Goal: Task Accomplishment & Management: Manage account settings

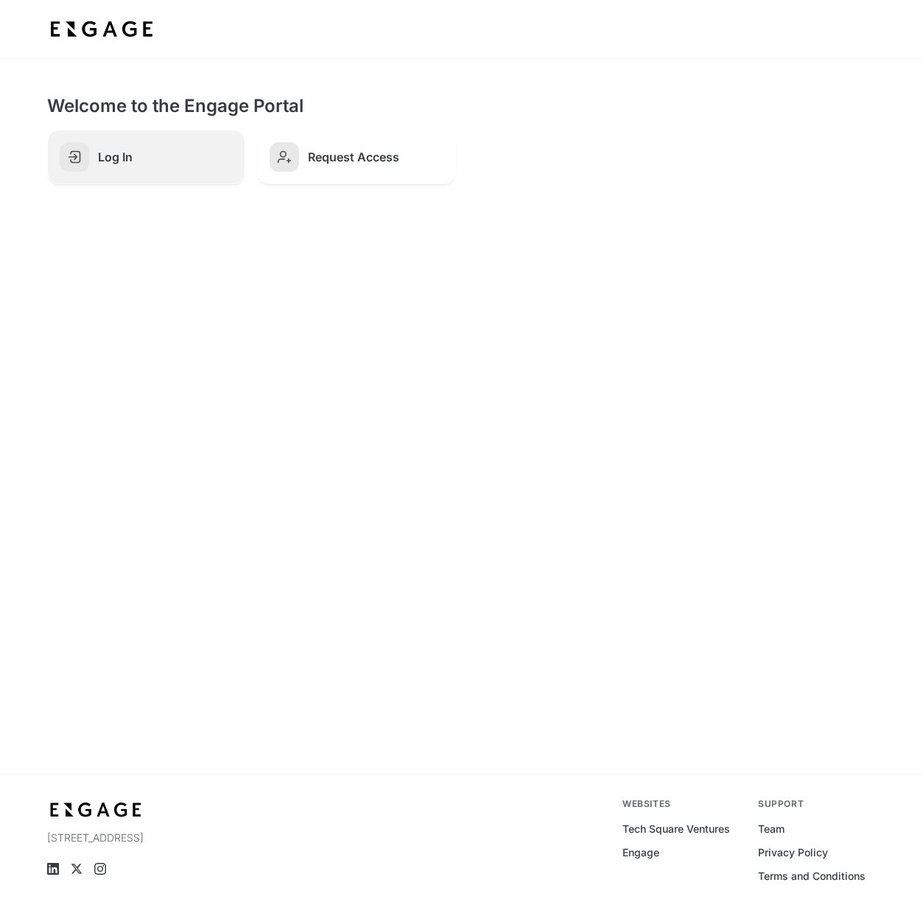
click at [165, 157] on h2 "Log In" at bounding box center [165, 157] width 135 height 15
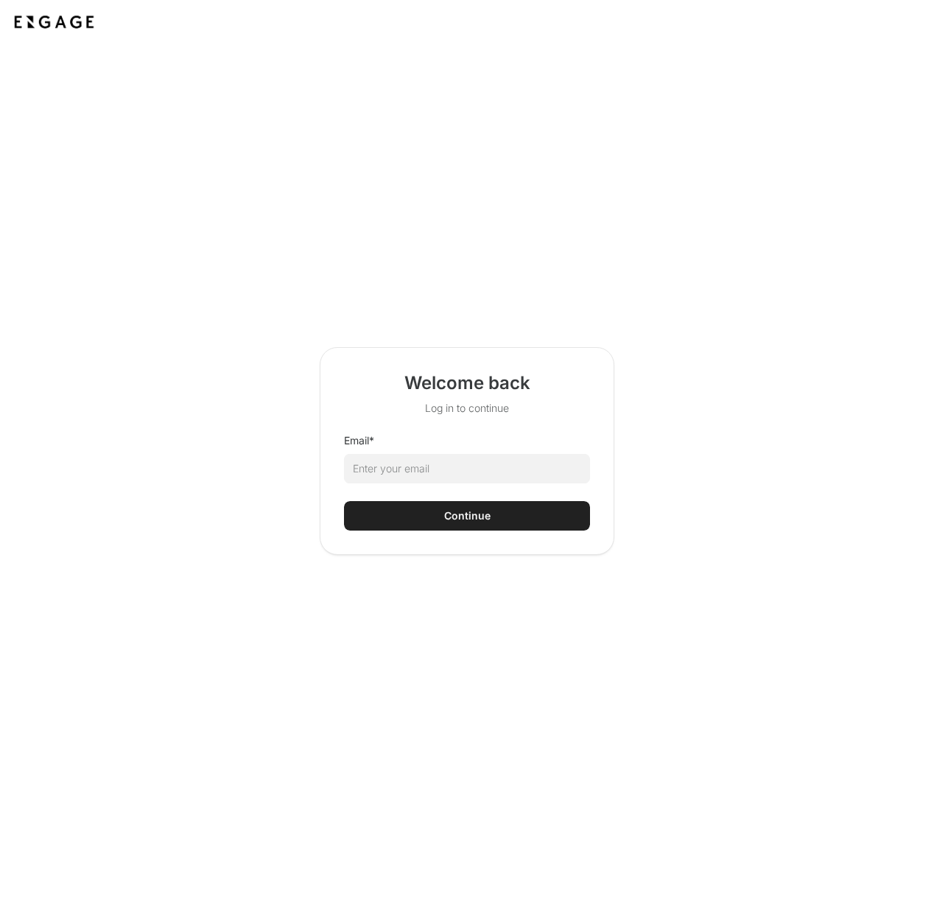
click at [403, 461] on html "Welcome back Log in to continue Email * Continue" at bounding box center [467, 451] width 934 height 902
click at [403, 468] on input "Email *" at bounding box center [467, 468] width 246 height 29
type input "gareth.sudul@ditto.com"
click at [344, 501] on button "Continue" at bounding box center [467, 515] width 246 height 29
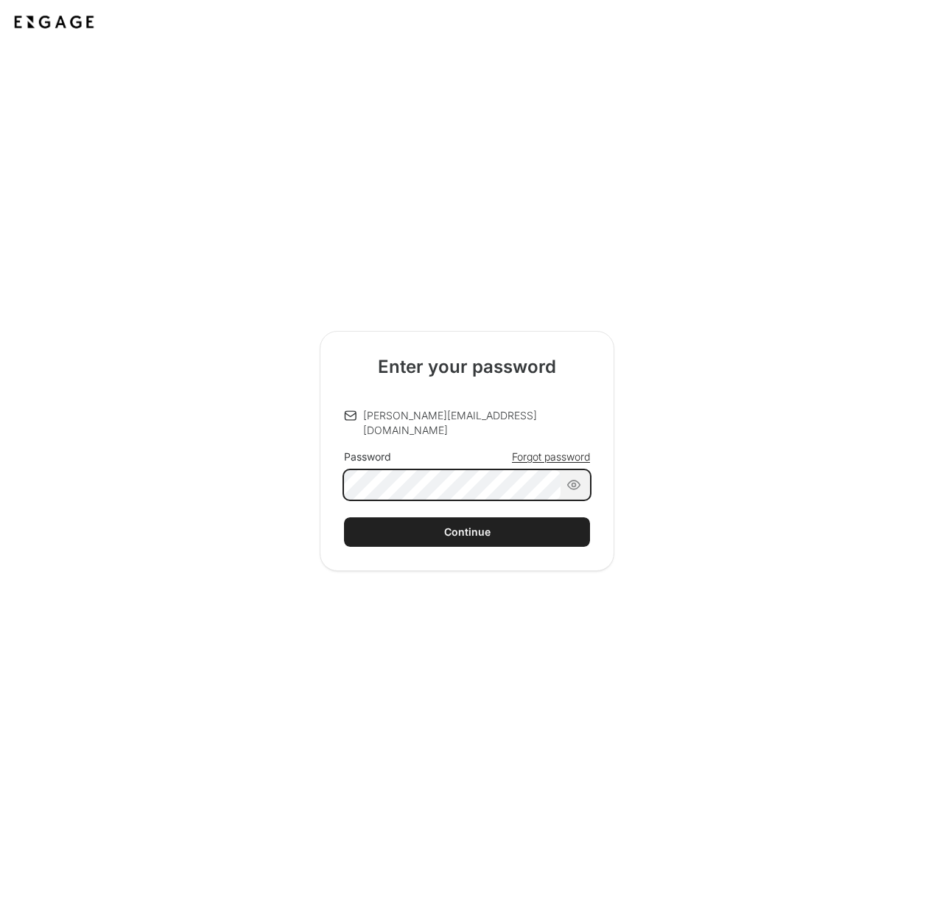
click at [0, 901] on com-1password-button at bounding box center [0, 902] width 0 height 0
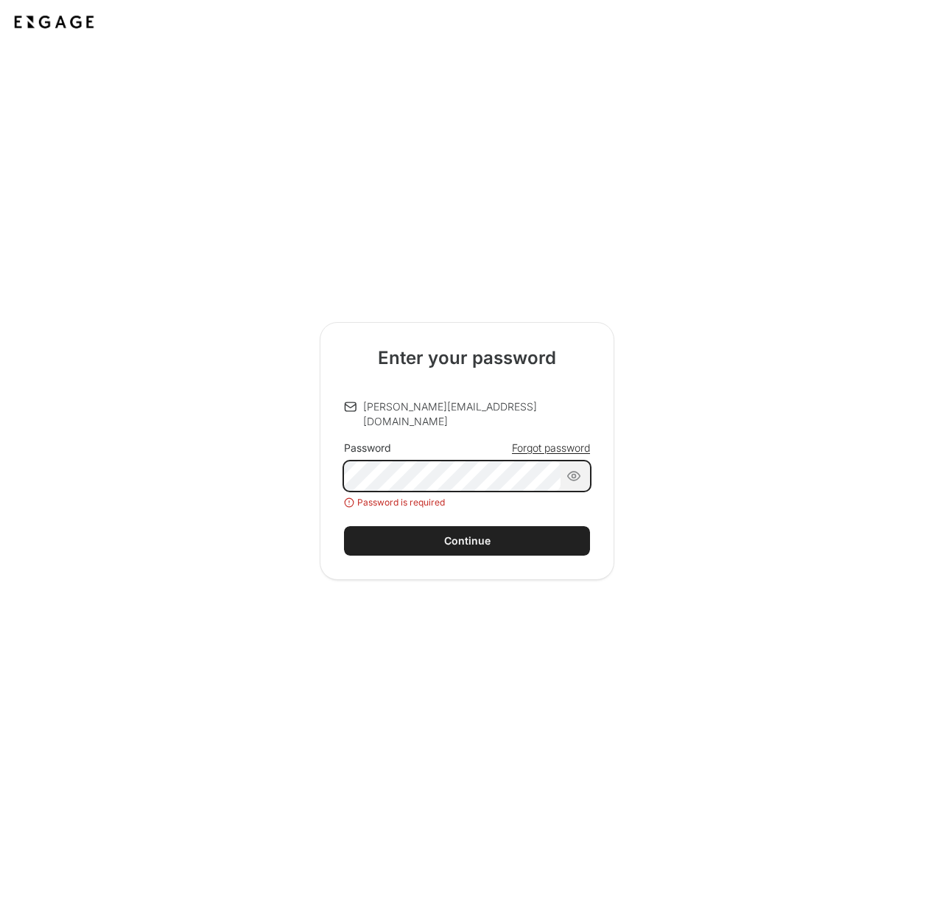
click at [0, 901] on com-1password-button at bounding box center [0, 902] width 0 height 0
click at [559, 441] on span "Forgot password" at bounding box center [551, 448] width 78 height 15
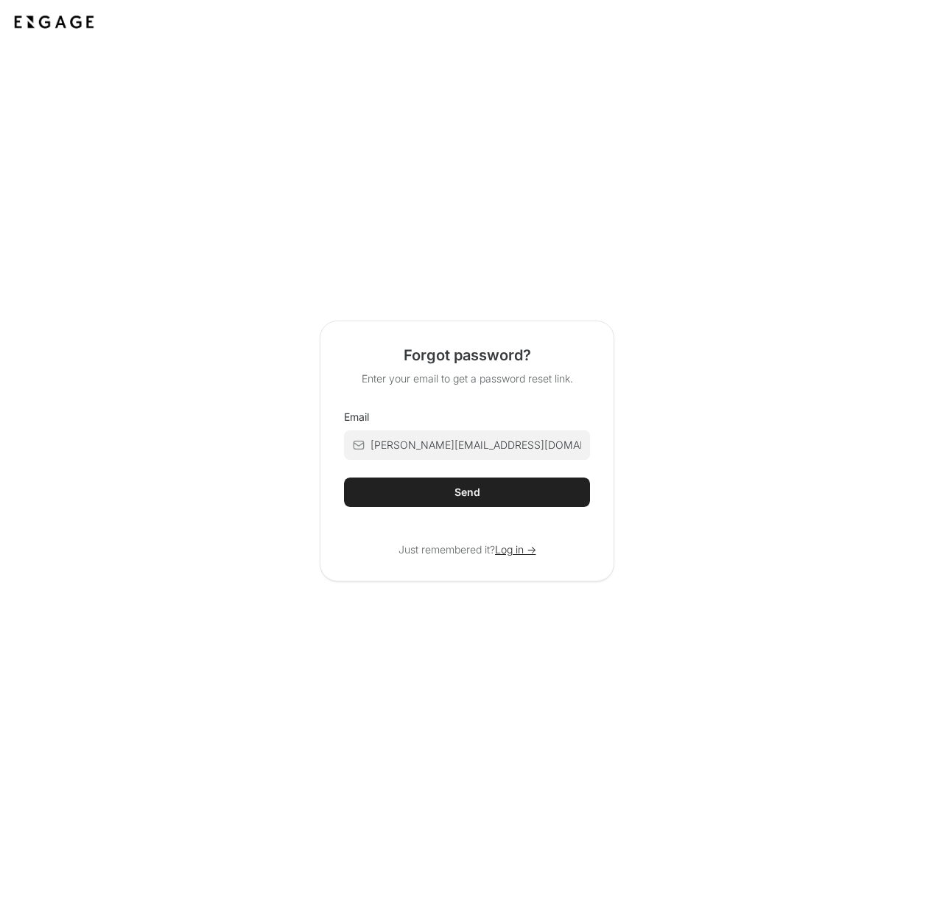
click at [466, 430] on html "Forgot password? Enter your email to get a password reset link. Email gareth.su…" at bounding box center [467, 451] width 934 height 902
click at [458, 496] on div "Send" at bounding box center [468, 492] width 26 height 15
